Goal: Task Accomplishment & Management: Manage account settings

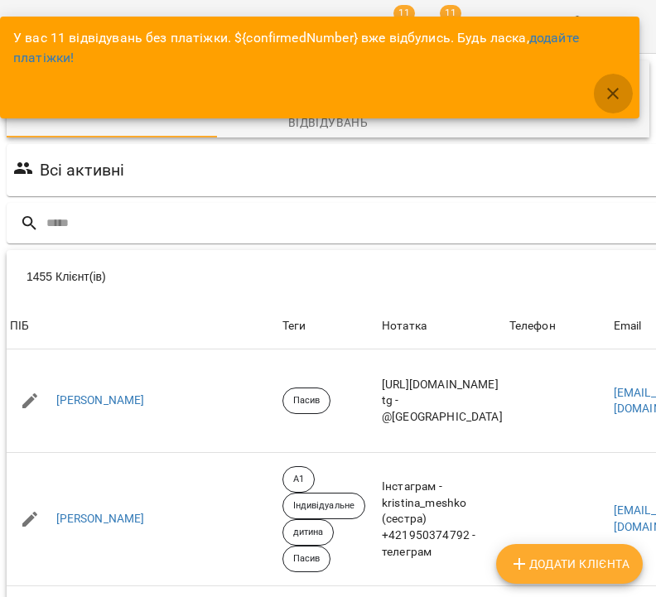
click at [617, 110] on button "button" at bounding box center [613, 94] width 40 height 40
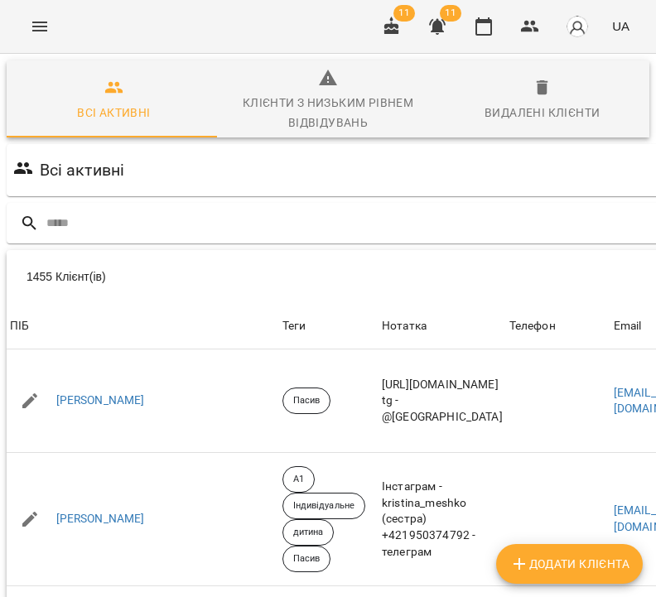
click at [398, 23] on icon "button" at bounding box center [392, 27] width 20 height 20
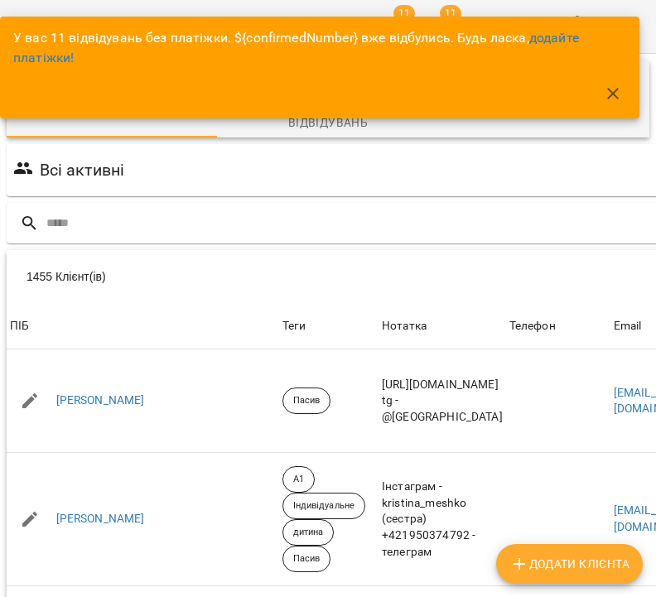
click at [620, 93] on icon "button" at bounding box center [613, 94] width 20 height 20
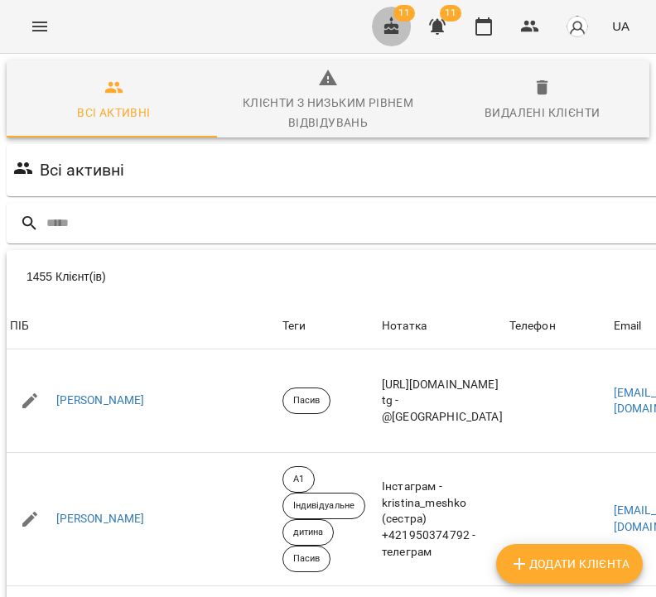
click at [396, 25] on icon "button" at bounding box center [391, 26] width 15 height 18
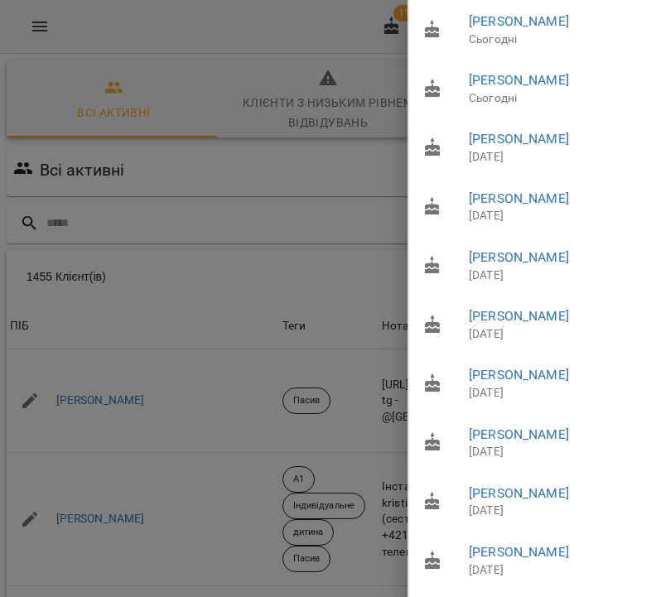
click at [293, 171] on div at bounding box center [328, 298] width 656 height 597
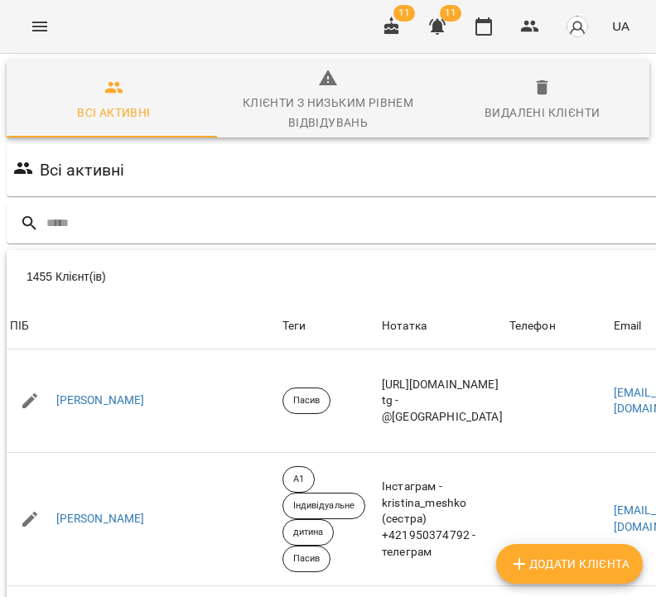
click at [428, 32] on icon "button" at bounding box center [437, 27] width 20 height 20
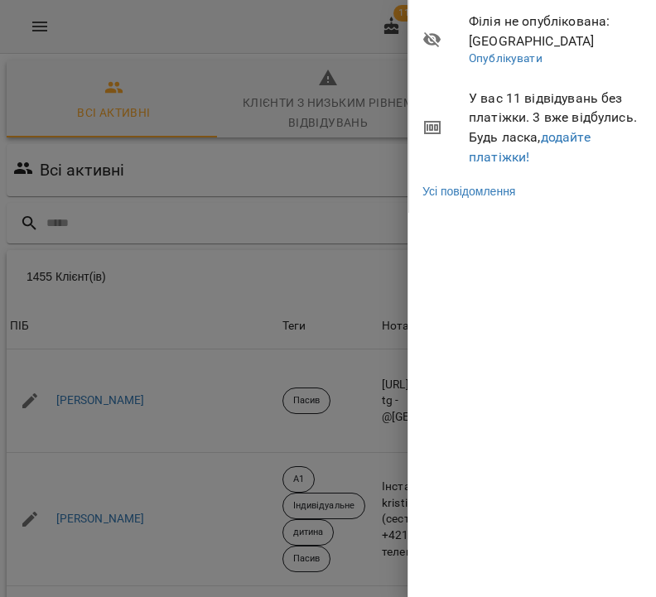
click at [557, 141] on link "додайте платіжки!" at bounding box center [530, 147] width 122 height 36
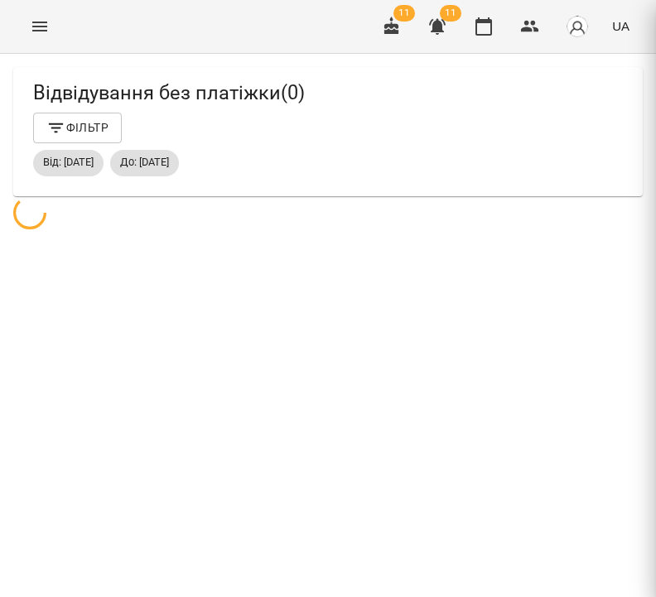
click at [557, 137] on div at bounding box center [328, 298] width 656 height 597
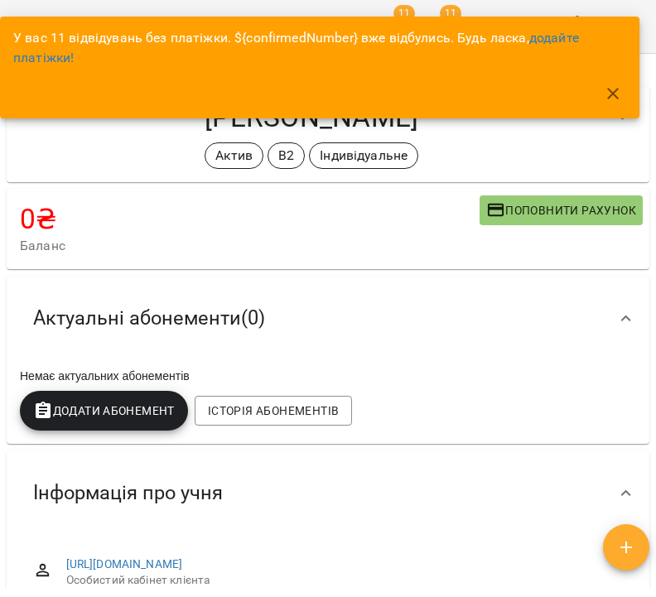
click at [621, 93] on icon "button" at bounding box center [613, 94] width 20 height 20
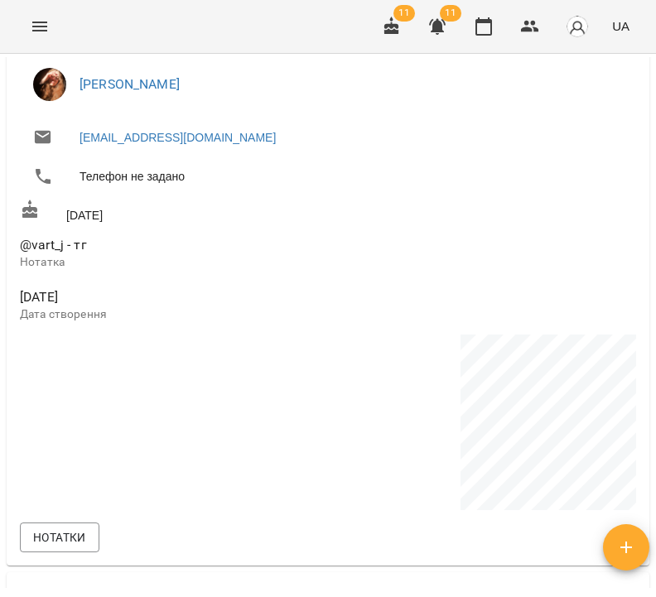
scroll to position [1098, 0]
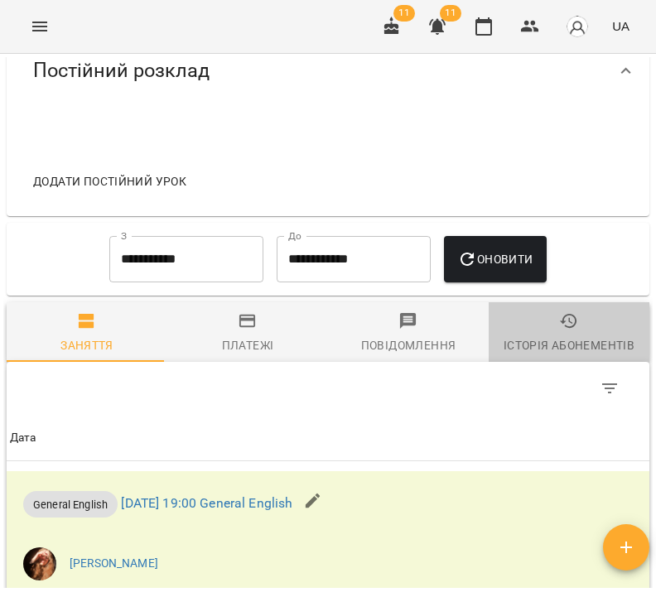
click at [577, 335] on div "Історія абонементів" at bounding box center [569, 345] width 131 height 20
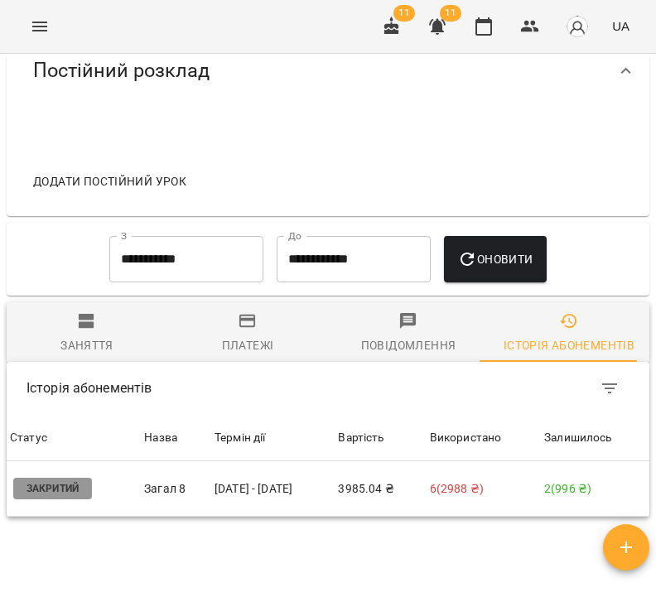
scroll to position [1211, 0]
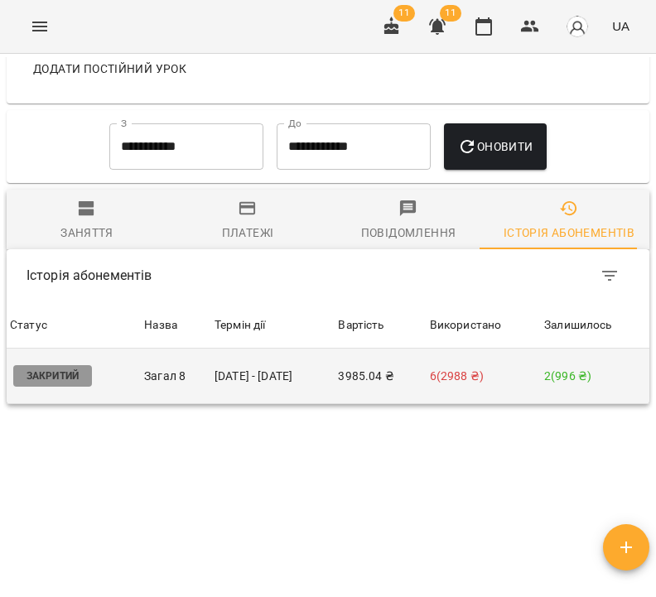
click at [246, 369] on td "[DATE] - [DATE]" at bounding box center [273, 376] width 124 height 55
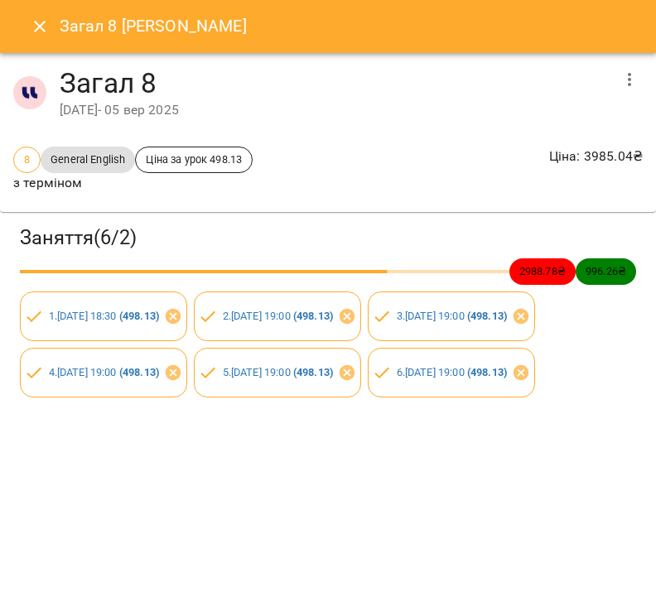
click at [637, 87] on icon "button" at bounding box center [630, 80] width 20 height 20
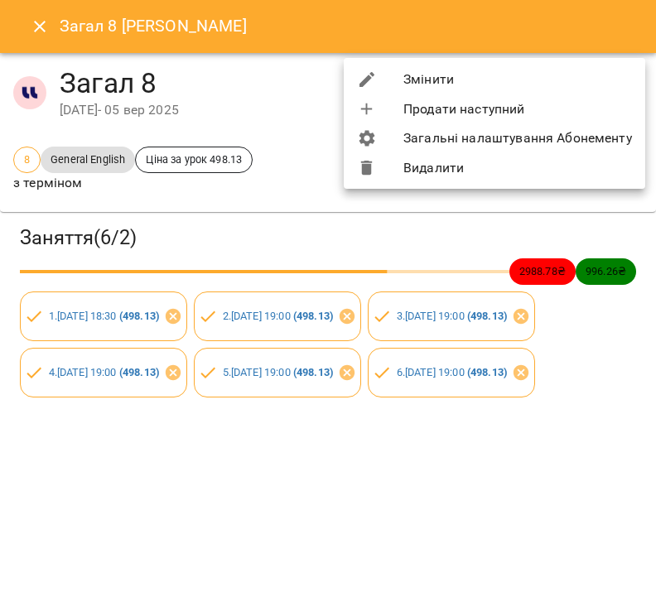
click at [564, 80] on li "Змінити" at bounding box center [494, 80] width 301 height 30
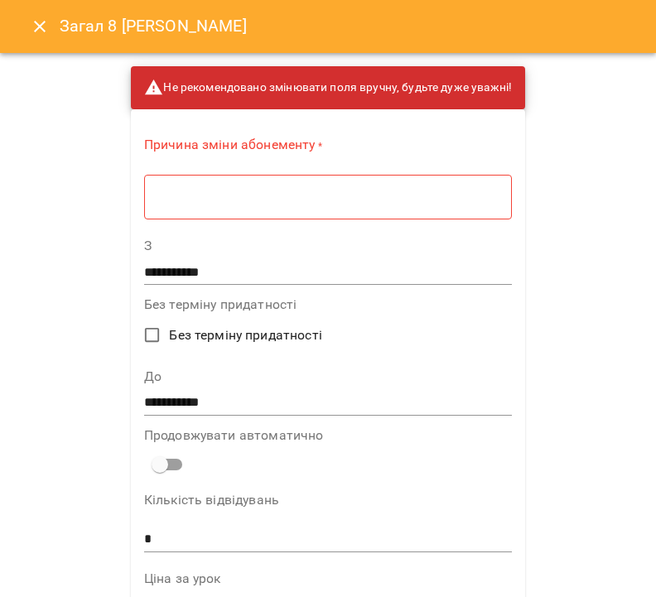
click at [329, 186] on div "* ​" at bounding box center [328, 197] width 368 height 46
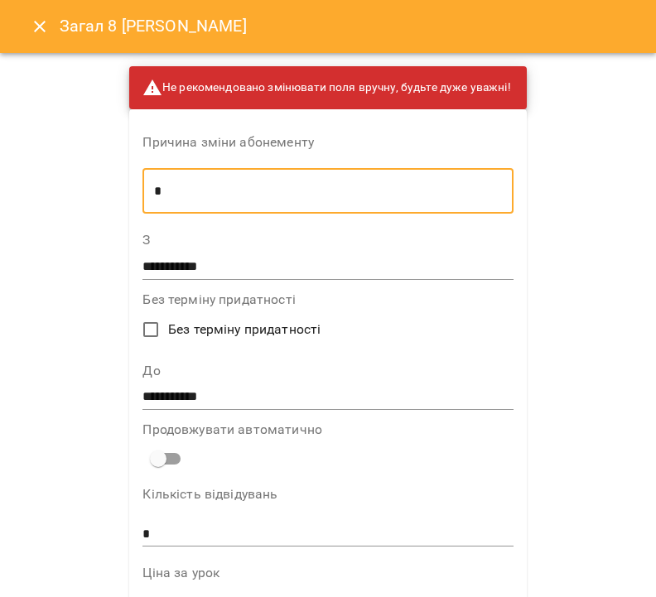
type textarea "*"
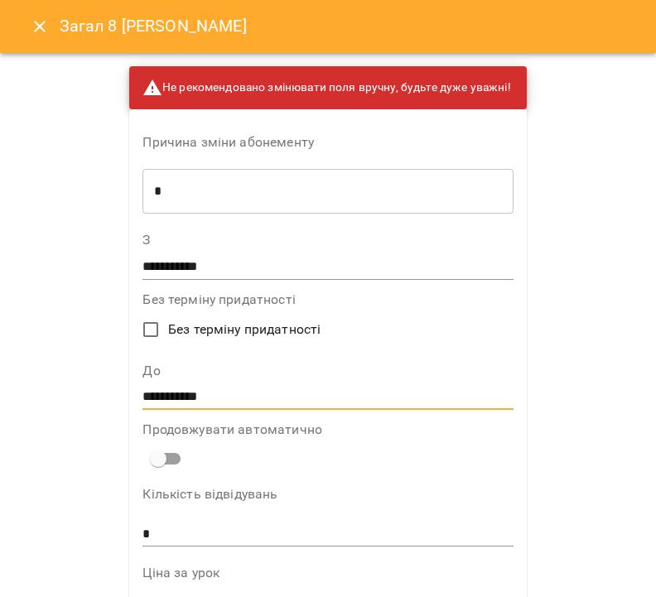
click at [258, 398] on input "**********" at bounding box center [327, 397] width 370 height 27
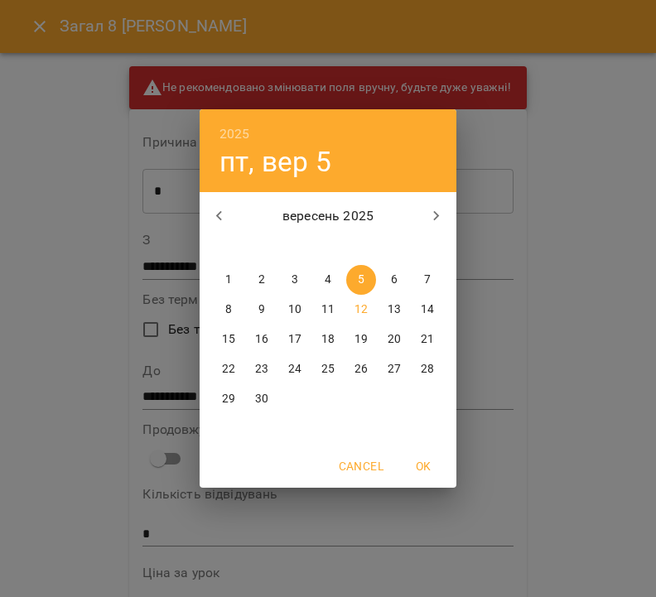
click at [236, 338] on span "15" at bounding box center [229, 339] width 30 height 17
type input "**********"
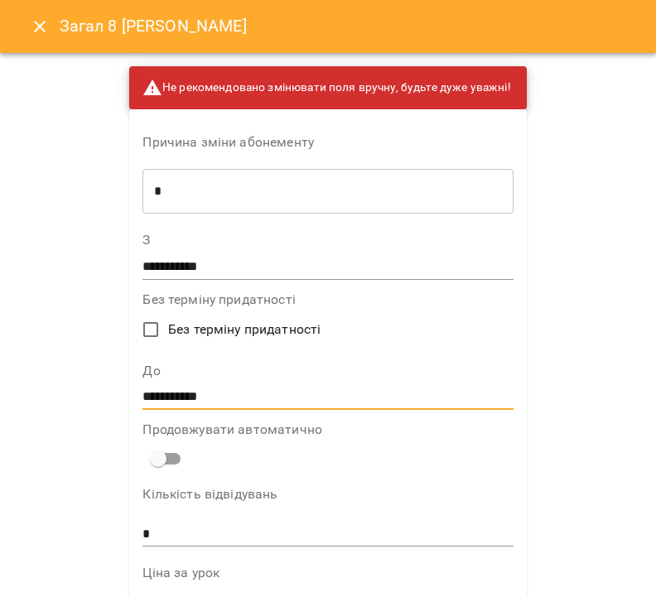
scroll to position [1066, 0]
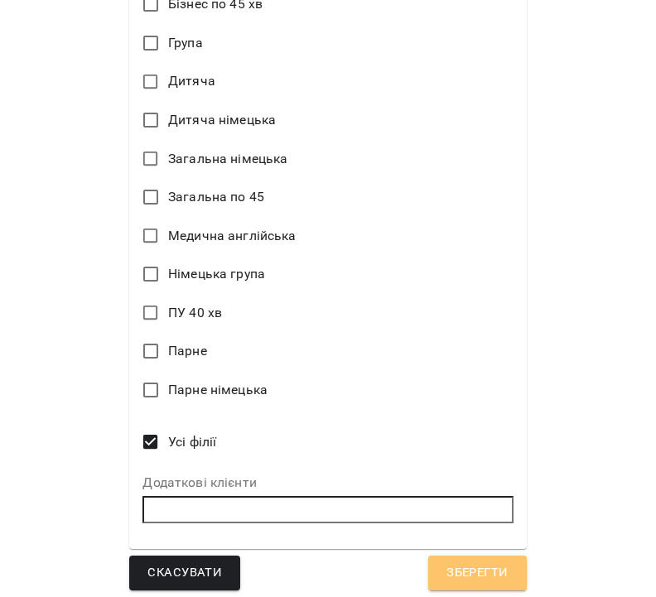
click at [481, 571] on span "Зберегти" at bounding box center [476, 573] width 61 height 22
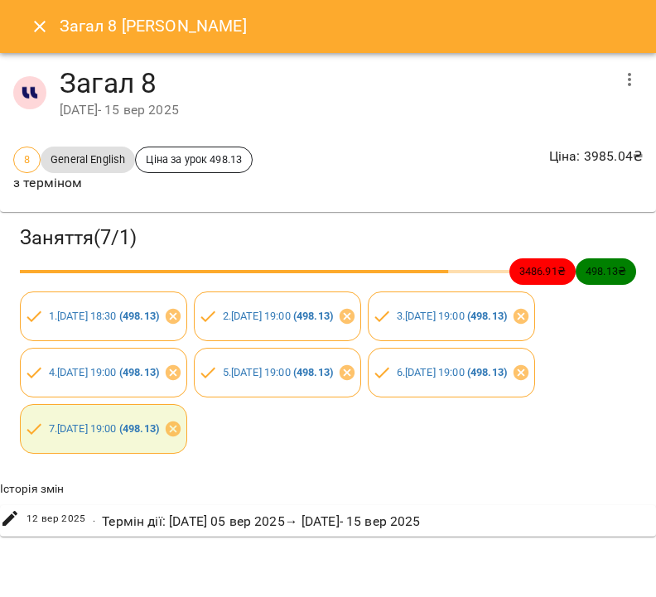
click at [44, 35] on icon "Close" at bounding box center [40, 27] width 20 height 20
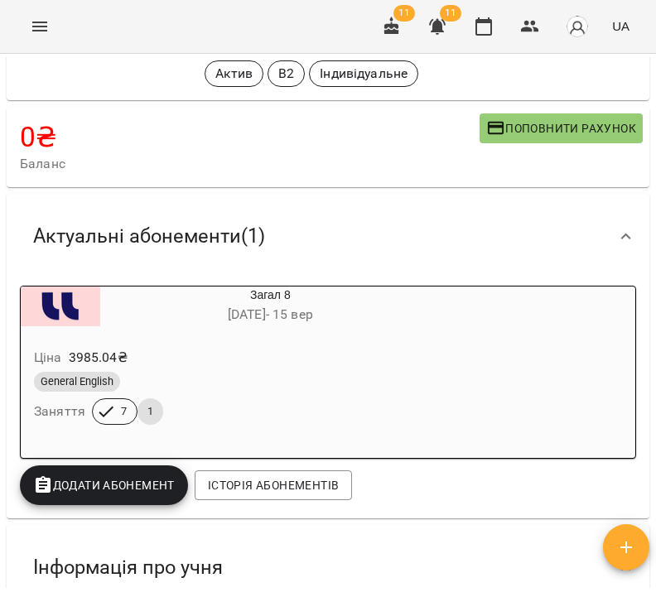
scroll to position [0, 0]
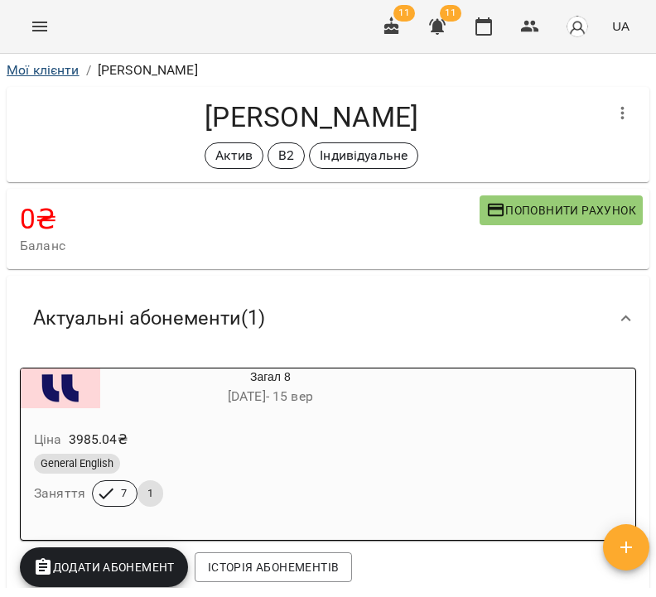
click at [62, 70] on link "Мої клієнти" at bounding box center [43, 70] width 73 height 16
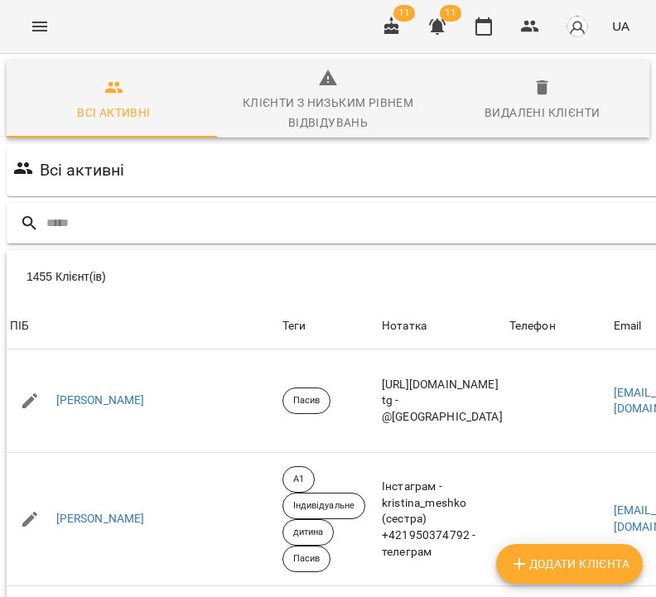
click at [339, 228] on input "text" at bounding box center [424, 223] width 757 height 27
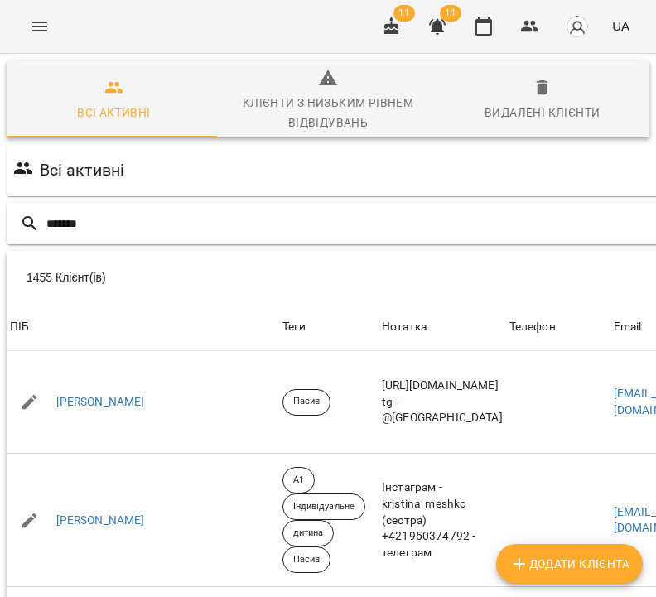
type input "*******"
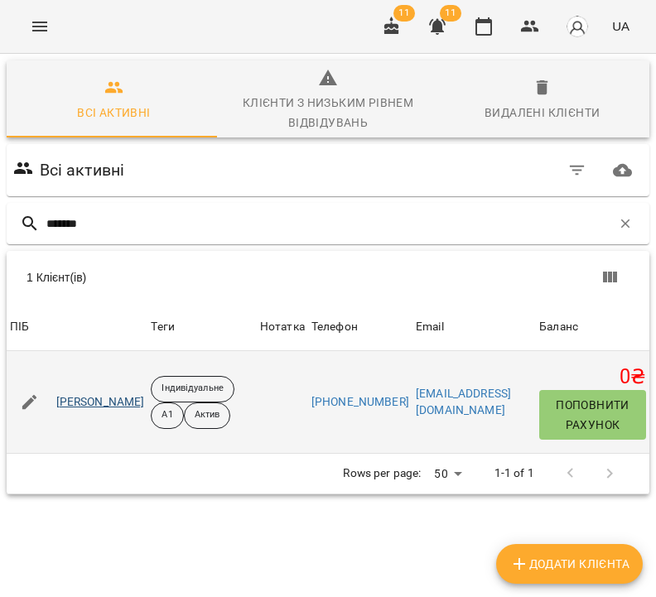
click at [102, 403] on link "[PERSON_NAME]" at bounding box center [100, 402] width 89 height 17
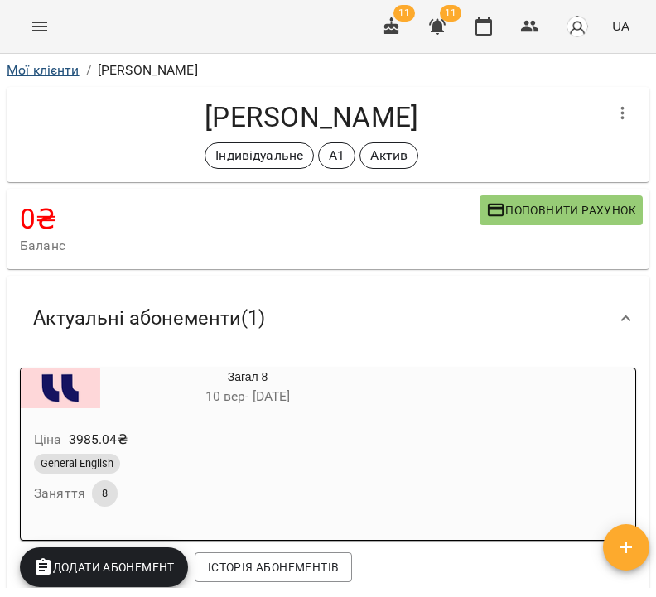
click at [60, 70] on link "Мої клієнти" at bounding box center [43, 70] width 73 height 16
